Goal: Information Seeking & Learning: Learn about a topic

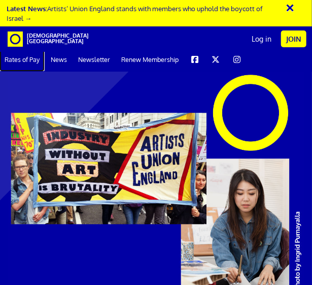
click at [26, 63] on link "Rates of Pay" at bounding box center [22, 59] width 44 height 23
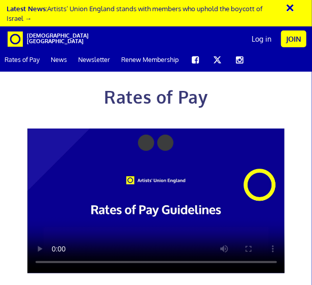
scroll to position [112, 0]
click at [1, 198] on div "Rates of Pay This page is designed to help artists and their employers to deter…" at bounding box center [155, 234] width 327 height 449
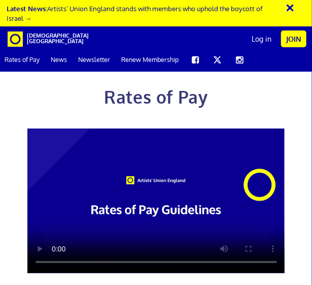
scroll to position [1585, 0]
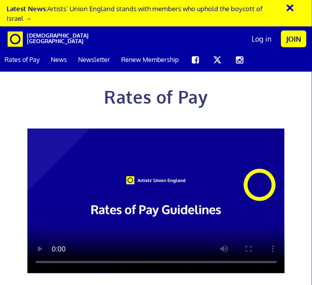
scroll to position [1528, 0]
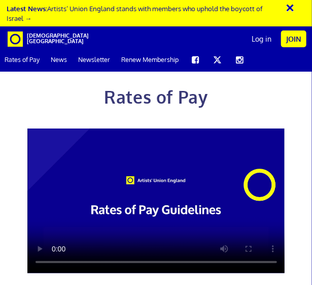
scroll to position [1303, 0]
